Goal: Information Seeking & Learning: Learn about a topic

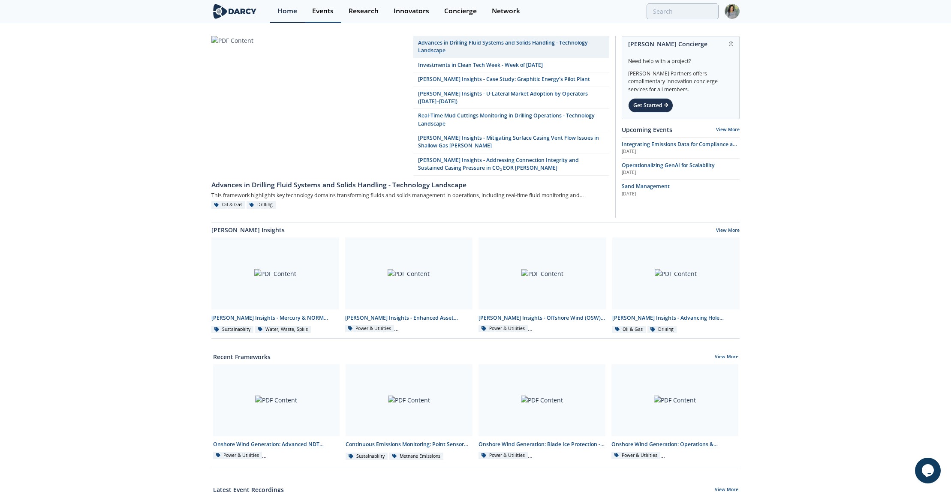
click at [324, 12] on div "Events" at bounding box center [322, 11] width 21 height 7
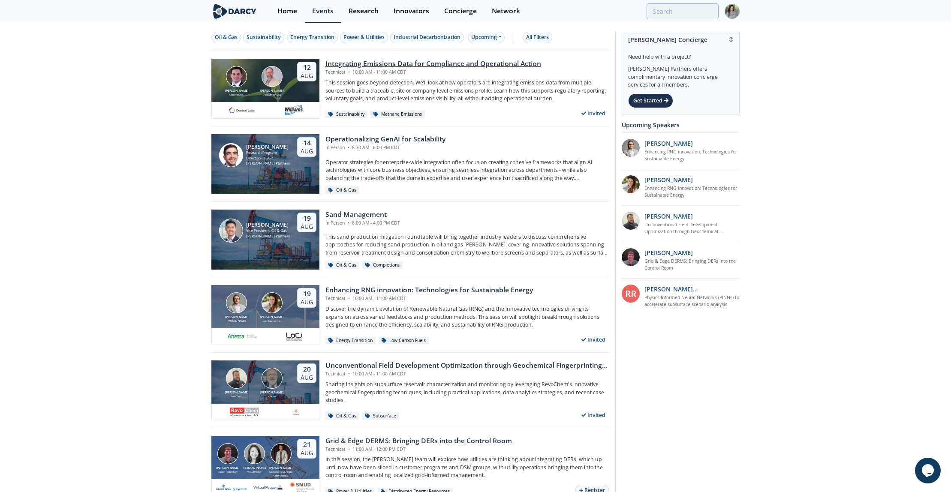
click at [416, 60] on div "Integrating Emissions Data for Compliance and Operational Action" at bounding box center [433, 64] width 216 height 10
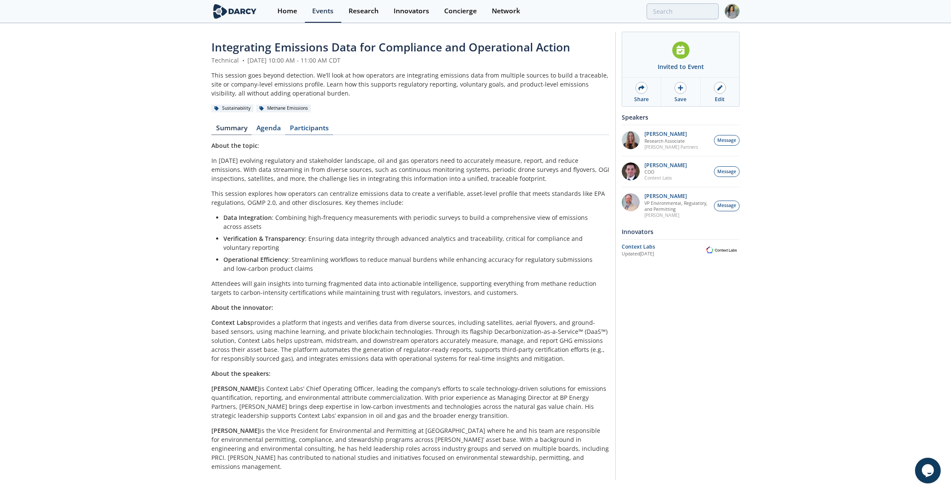
click at [311, 125] on link "Participants" at bounding box center [309, 130] width 48 height 10
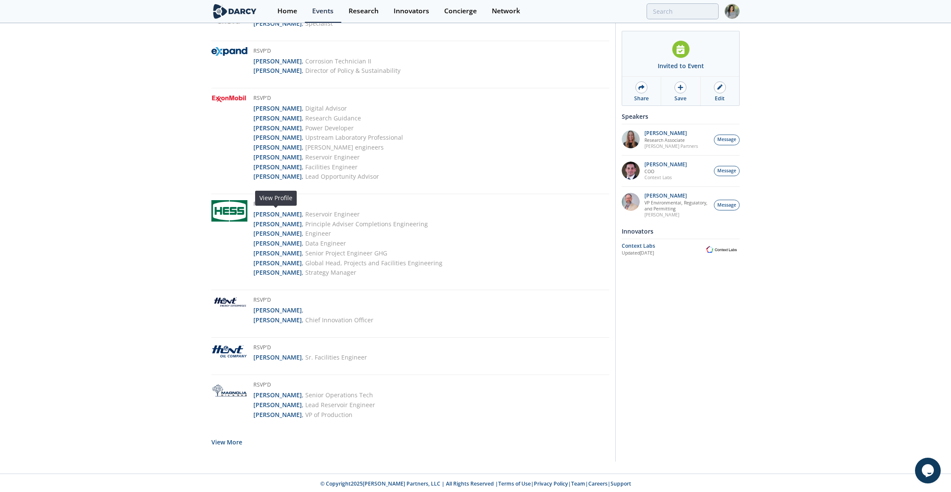
scroll to position [1540, 0]
click at [226, 437] on button "View More" at bounding box center [226, 440] width 31 height 21
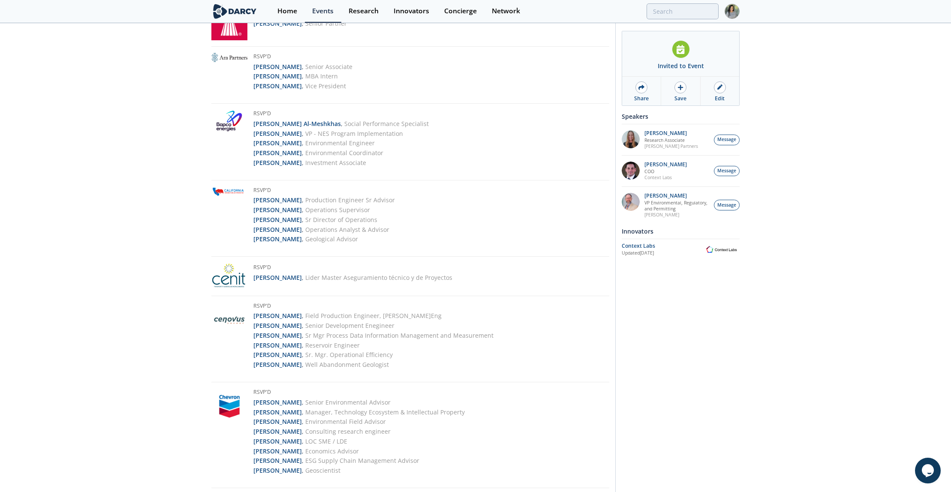
scroll to position [175, 0]
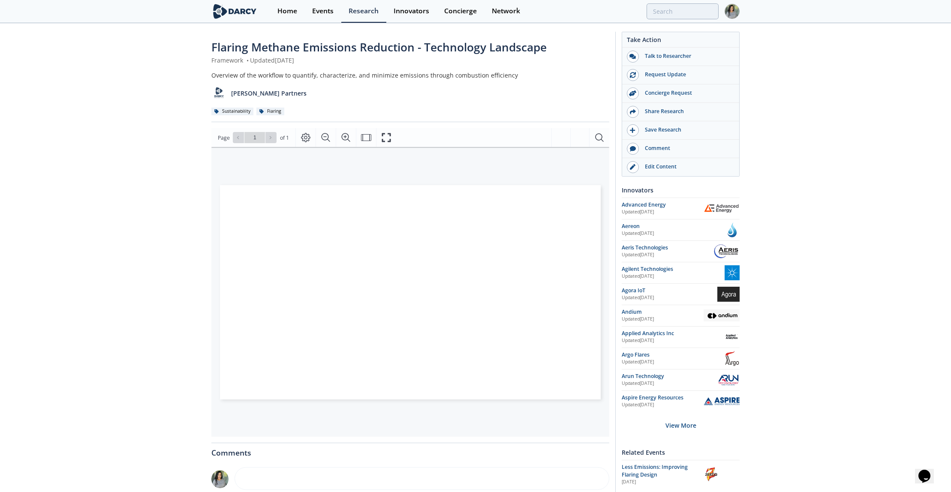
click at [285, 43] on span "Flaring Methane Emissions Reduction - Technology Landscape" at bounding box center [378, 46] width 335 height 15
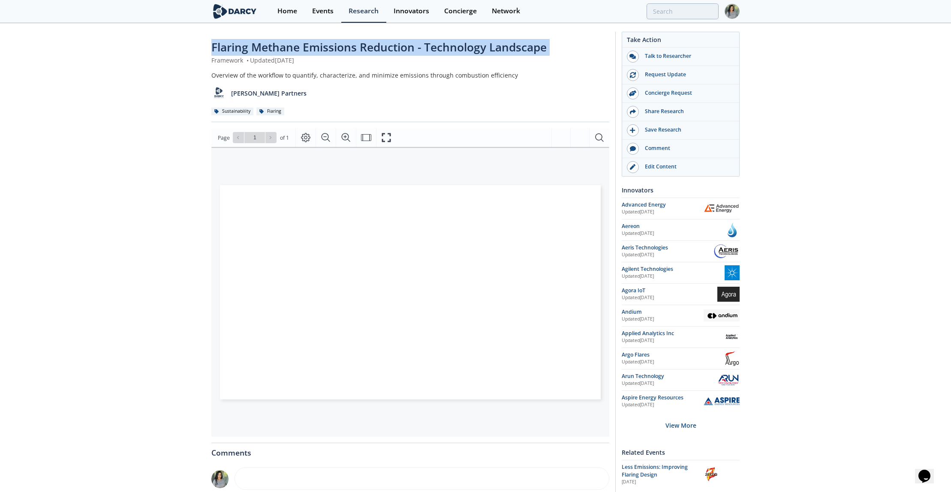
click at [285, 43] on span "Flaring Methane Emissions Reduction - Technology Landscape" at bounding box center [378, 46] width 335 height 15
copy div "Flaring Methane Emissions Reduction - Technology Landscape"
